Goal: Feedback & Contribution: Contribute content

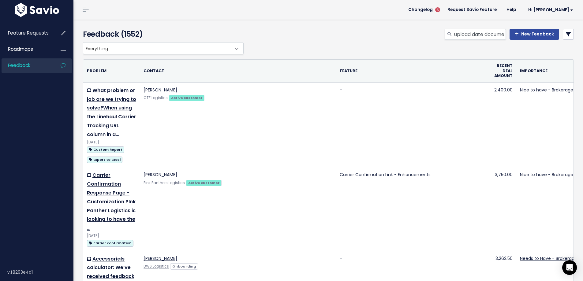
scroll to position [0, 10]
type input "upload date documents"
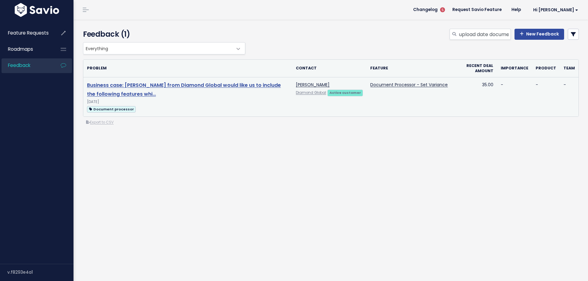
click at [221, 86] on link "Business case: Sara Diamond from Diamond Global would like us to include the fo…" at bounding box center [184, 90] width 194 height 16
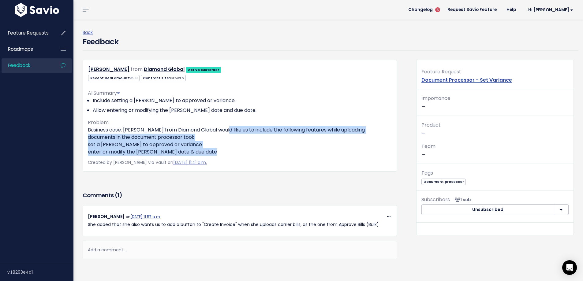
drag, startPoint x: 237, startPoint y: 136, endPoint x: 258, endPoint y: 149, distance: 24.8
click at [258, 149] on p "Business case: [PERSON_NAME] from Diamond Global would like us to include the f…" at bounding box center [240, 140] width 304 height 29
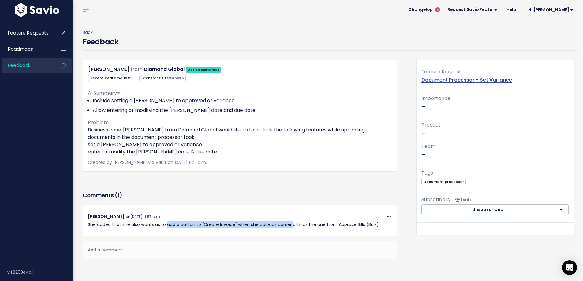
drag, startPoint x: 174, startPoint y: 226, endPoint x: 293, endPoint y: 229, distance: 119.7
click at [293, 229] on div "Copy Link Quote Reply [PERSON_NAME] on [DATE] 11:57 a.m. She added that she als…" at bounding box center [240, 220] width 314 height 31
click at [294, 228] on p "She added that she also wants us to add a button to "Create Invoice" when she u…" at bounding box center [240, 225] width 304 height 8
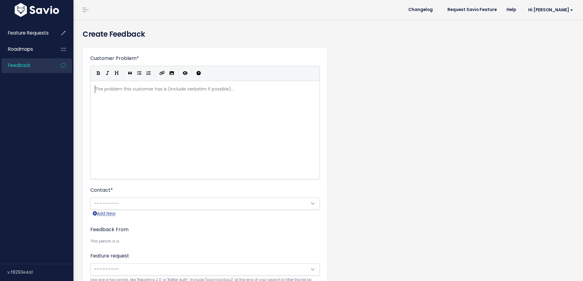
scroll to position [1, 0]
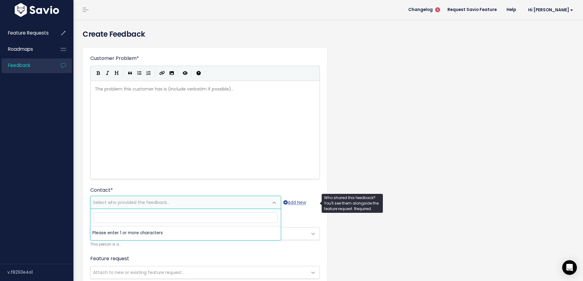
click at [112, 202] on span "Select who provided the feedback..." at bounding box center [131, 203] width 77 height 6
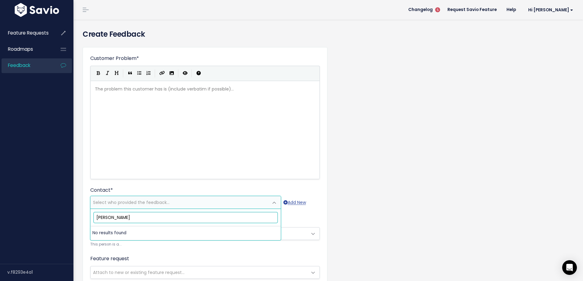
click at [119, 218] on input "Crystal Barrera" at bounding box center [186, 217] width 184 height 11
paste input "truckload@bolttransportinc.com"
type input "truckload@bolttransportinc.com"
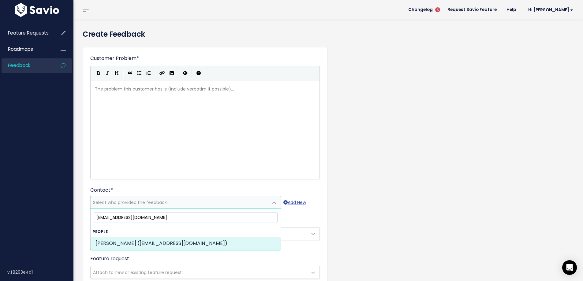
select select "ACTIVE"
select select "84204425"
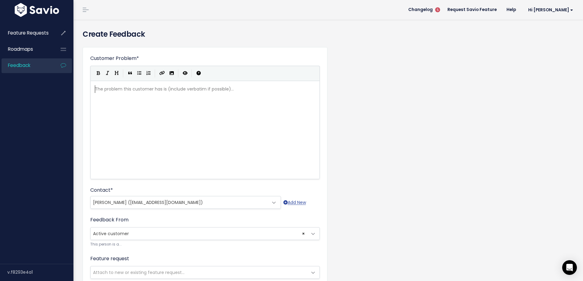
click at [135, 122] on div "The problem this customer has is (include verbatim if possible)... xxxxxxxxxx ​" at bounding box center [213, 137] width 238 height 107
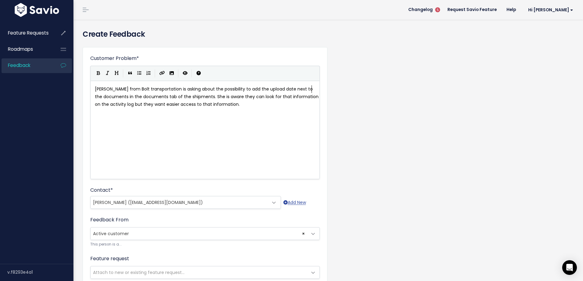
click at [312, 88] on span "Bryn Jackson from Bolt transportation is asking about the possibility to add th…" at bounding box center [207, 96] width 225 height 21
type textarea "each"
click at [131, 96] on span "Bryn Jackson from Bolt transportation is asking about the possibility to add th…" at bounding box center [204, 96] width 219 height 21
click at [215, 96] on span "Bryn Jackson from Bolt transportation is asking about the possibility to add th…" at bounding box center [204, 96] width 219 height 21
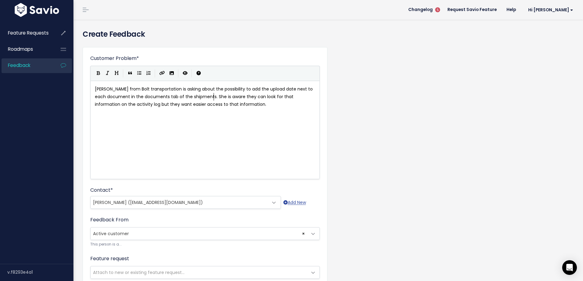
click at [213, 94] on span "Bryn Jackson from Bolt transportation is asking about the possibility to add th…" at bounding box center [204, 96] width 219 height 21
type textarea "/documen"
type textarea "nt manager"
click at [301, 104] on pre "[PERSON_NAME] from Bolt transportation is asking about the possibility to add t…" at bounding box center [207, 96] width 227 height 23
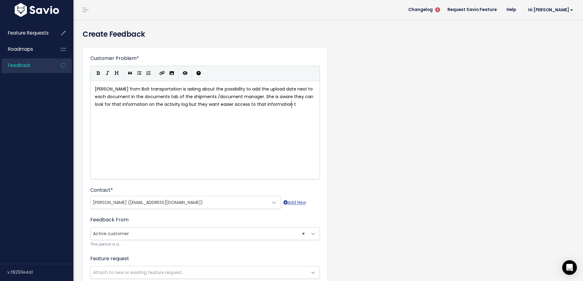
type textarea "t"
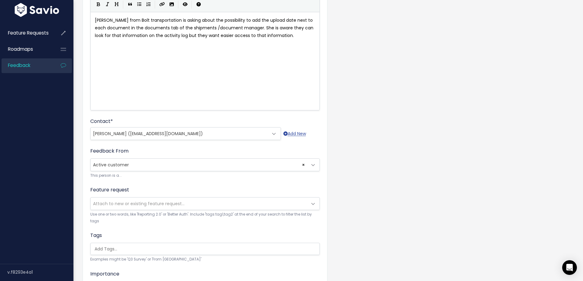
scroll to position [122, 0]
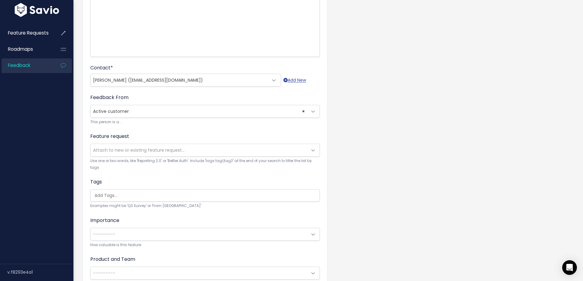
type textarea "."
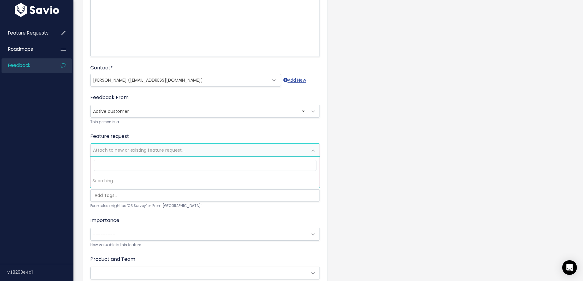
click at [123, 146] on span "Attach to new or existing feature request..." at bounding box center [199, 150] width 217 height 12
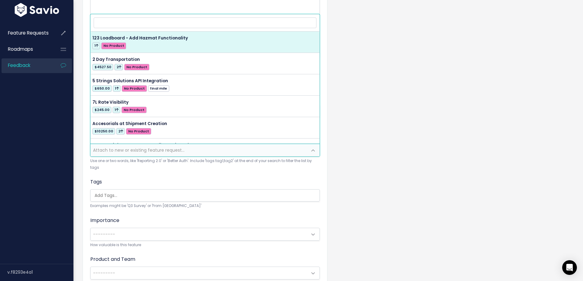
click at [113, 198] on input "search" at bounding box center [206, 195] width 229 height 6
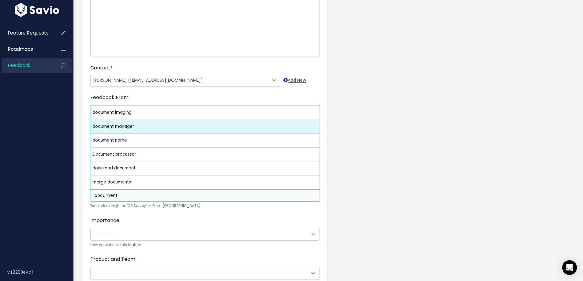
type input "document"
select select "11772"
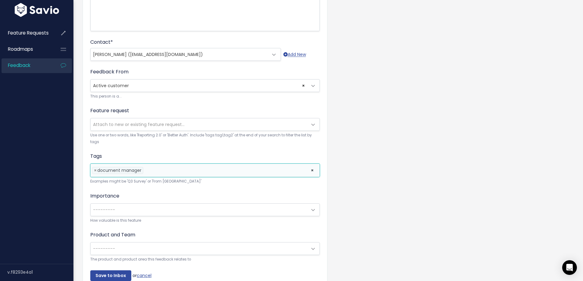
scroll to position [184, 0]
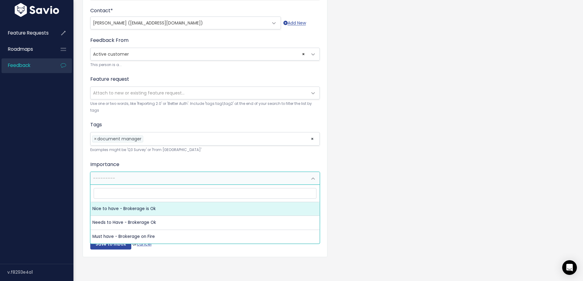
click at [108, 178] on span "---------" at bounding box center [199, 178] width 217 height 12
select select "NICE_TO_HAVE"
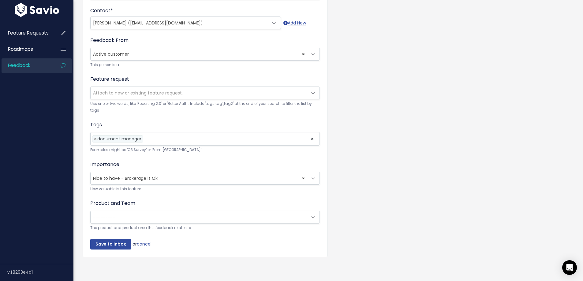
click at [109, 216] on span "---------" at bounding box center [104, 217] width 22 height 6
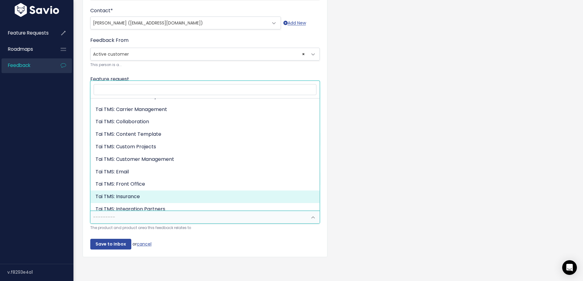
scroll to position [0, 0]
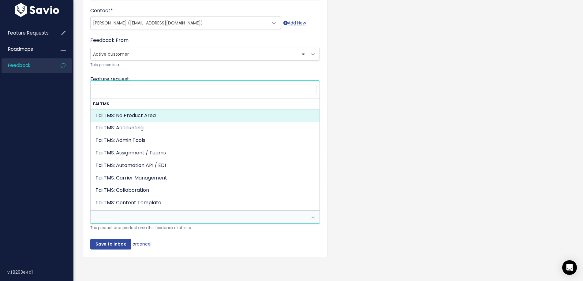
select select "MAIN:"
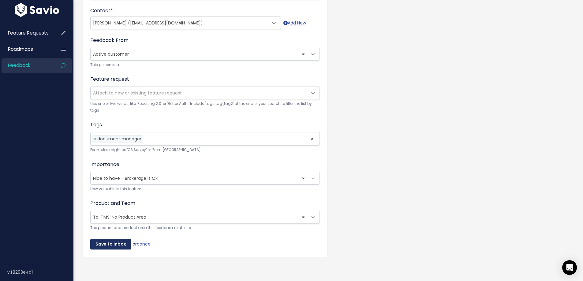
click at [108, 243] on input "Save to Inbox" at bounding box center [110, 244] width 41 height 11
